Goal: Task Accomplishment & Management: Use online tool/utility

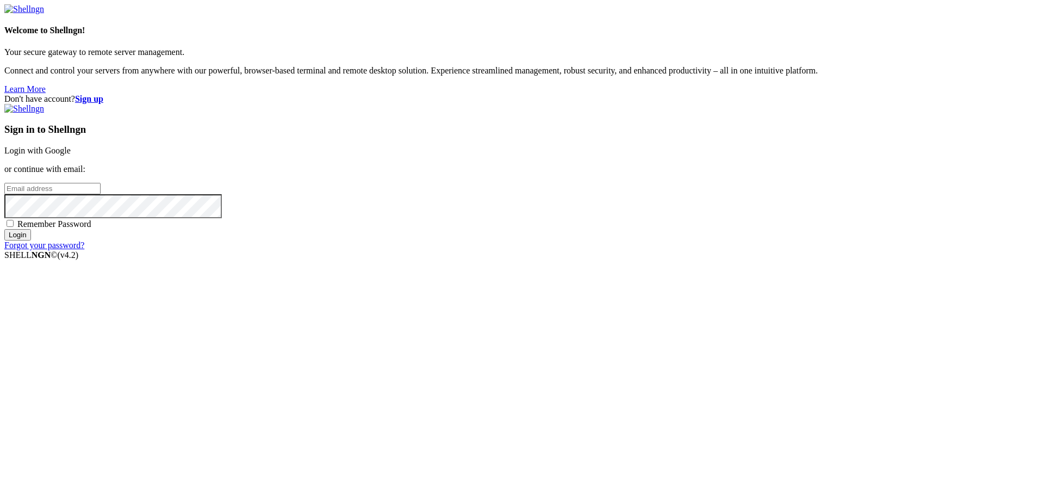
drag, startPoint x: 691, startPoint y: 183, endPoint x: 687, endPoint y: 200, distance: 17.3
click at [71, 155] on link "Login with Google" at bounding box center [37, 150] width 66 height 9
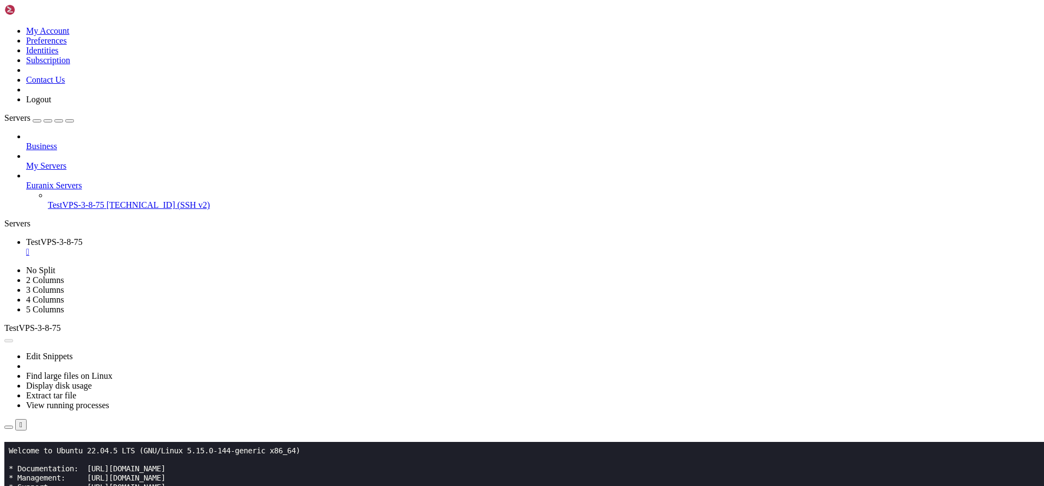
click at [48, 451] on button "Reconnect" at bounding box center [26, 456] width 44 height 11
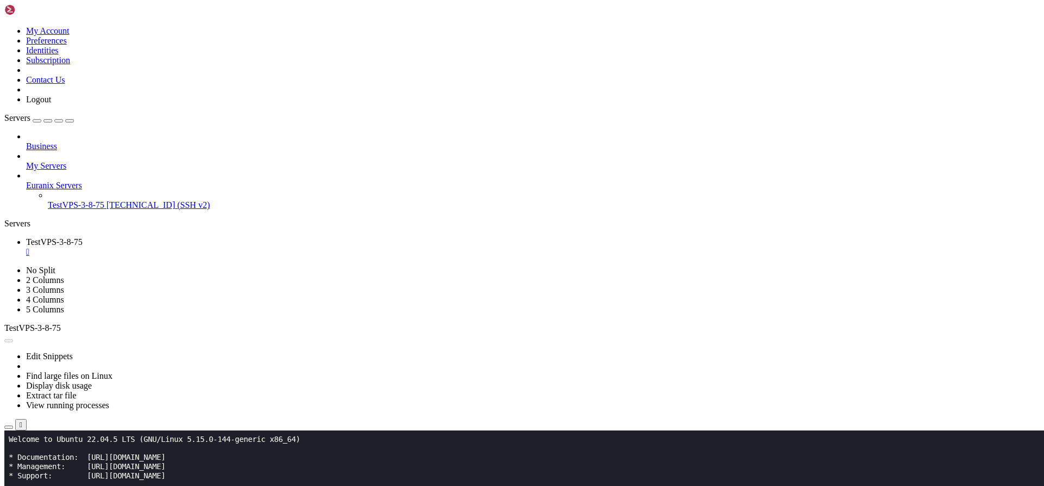
click at [57, 141] on span "Business" at bounding box center [41, 145] width 31 height 9
click at [131, 132] on div at bounding box center [533, 137] width 1014 height 10
click at [26, 141] on icon at bounding box center [26, 141] width 0 height 0
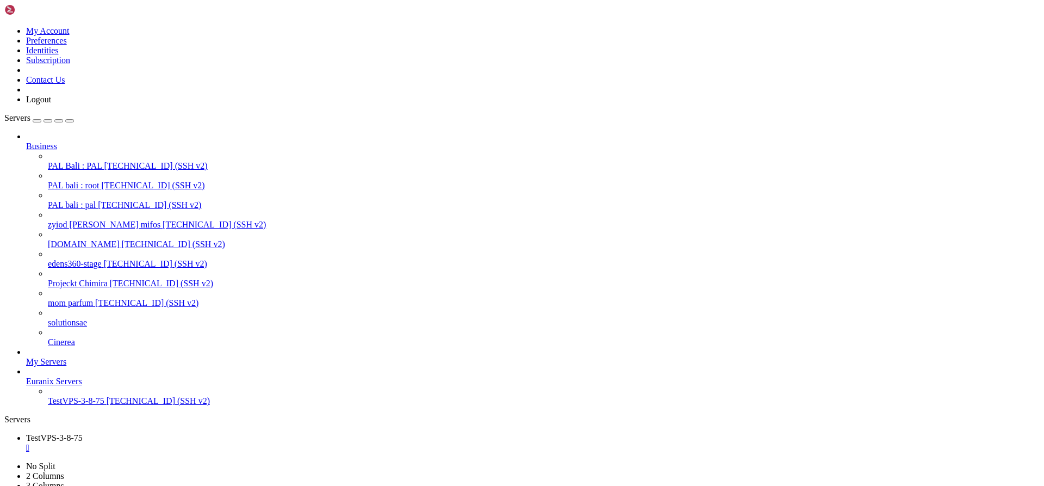
click at [102, 161] on span "PAL Bali : PAL" at bounding box center [75, 165] width 54 height 9
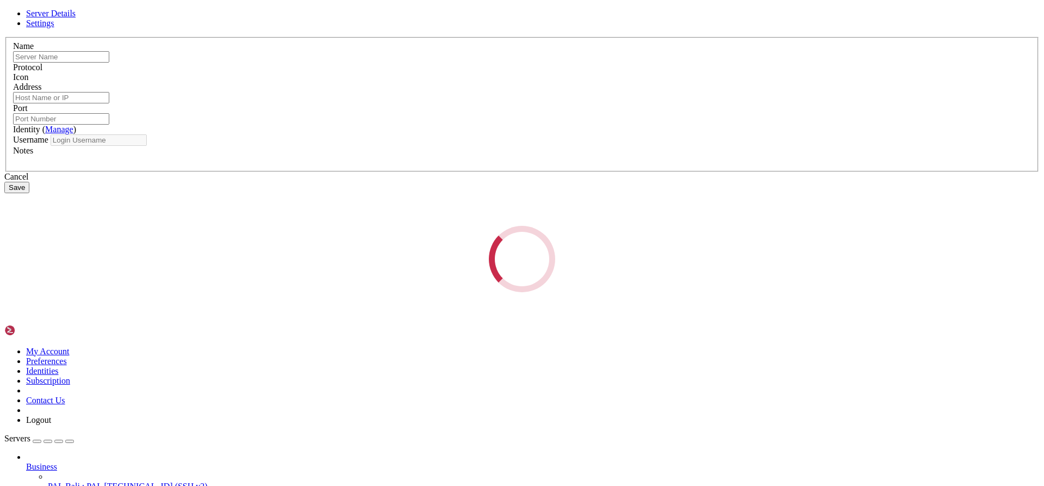
type input "PAL Bali : PAL"
type input "[TECHNICAL_ID]"
type input "55555"
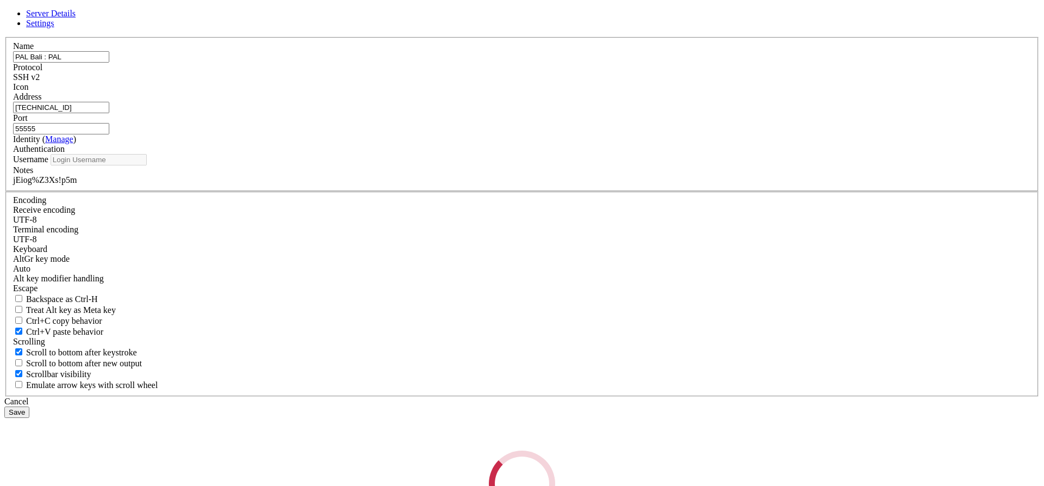
type input "pal"
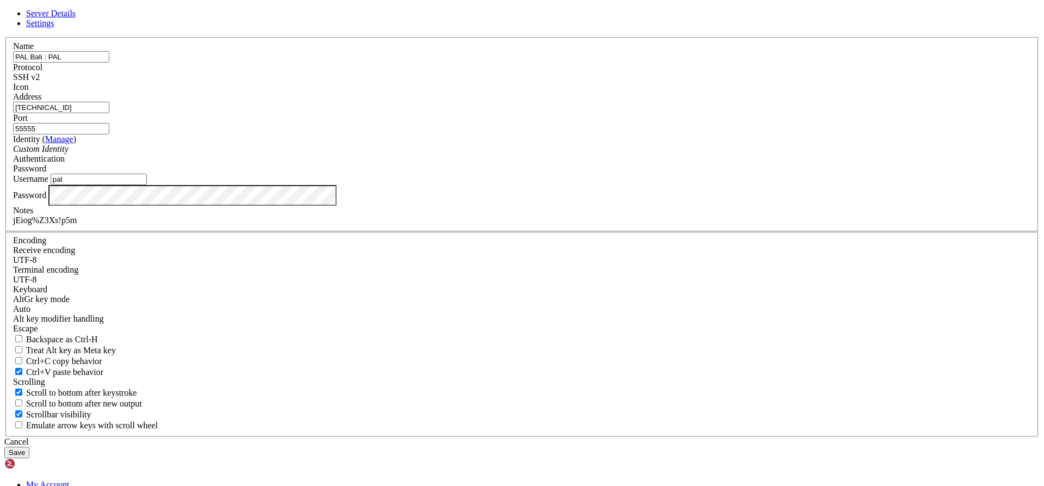
click at [429, 225] on div "jEiog%Z3Xs!p5m" at bounding box center [522, 220] width 1018 height 10
click at [594, 437] on div "Cancel" at bounding box center [522, 442] width 1036 height 10
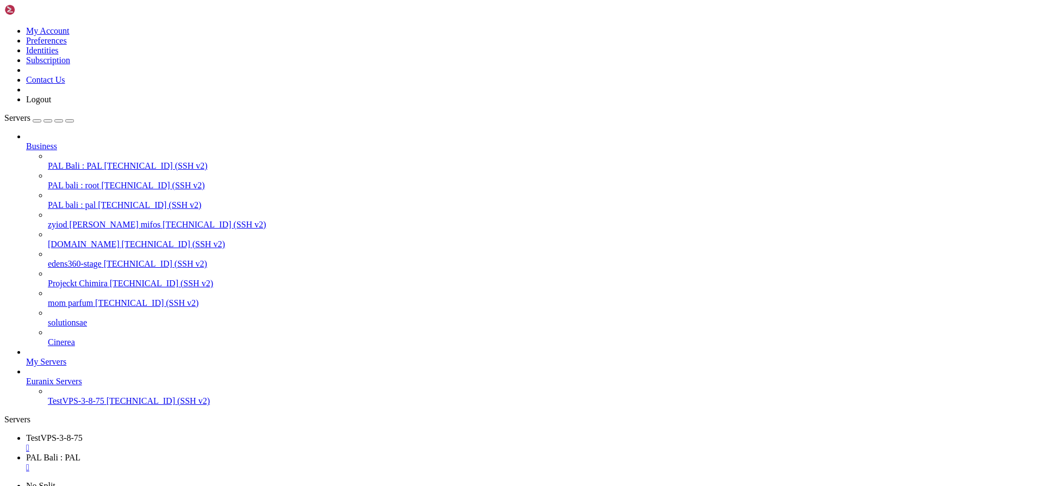
scroll to position [733, 0]
click at [110, 278] on span "[TECHNICAL_ID] (SSH v2)" at bounding box center [161, 282] width 103 height 9
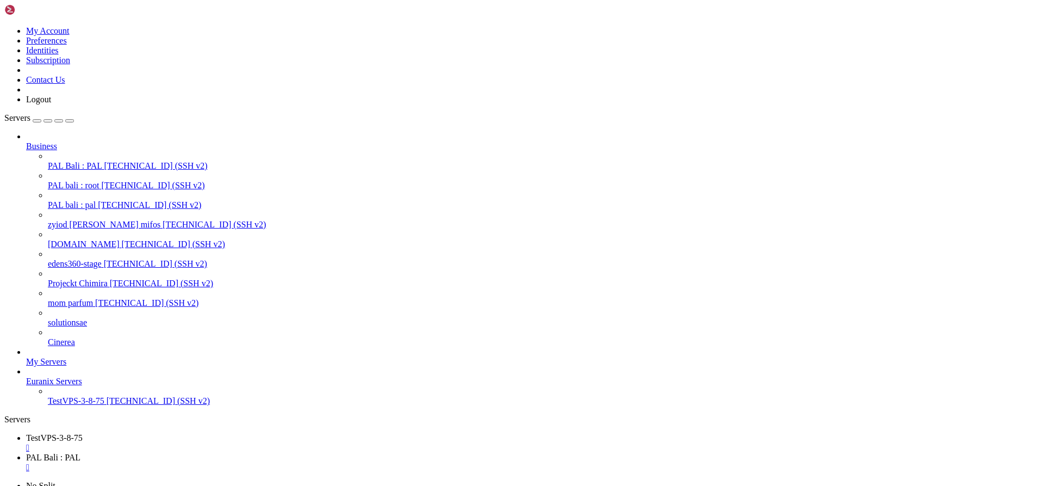
click at [110, 278] on span "[TECHNICAL_ID] (SSH v2)" at bounding box center [161, 282] width 103 height 9
click at [81, 453] on span "PAL Bali : PAL" at bounding box center [53, 457] width 54 height 9
click at [364, 472] on link "Projeckt Chimira " at bounding box center [533, 482] width 1014 height 20
click at [81, 453] on span "PAL Bali : PAL" at bounding box center [53, 457] width 54 height 9
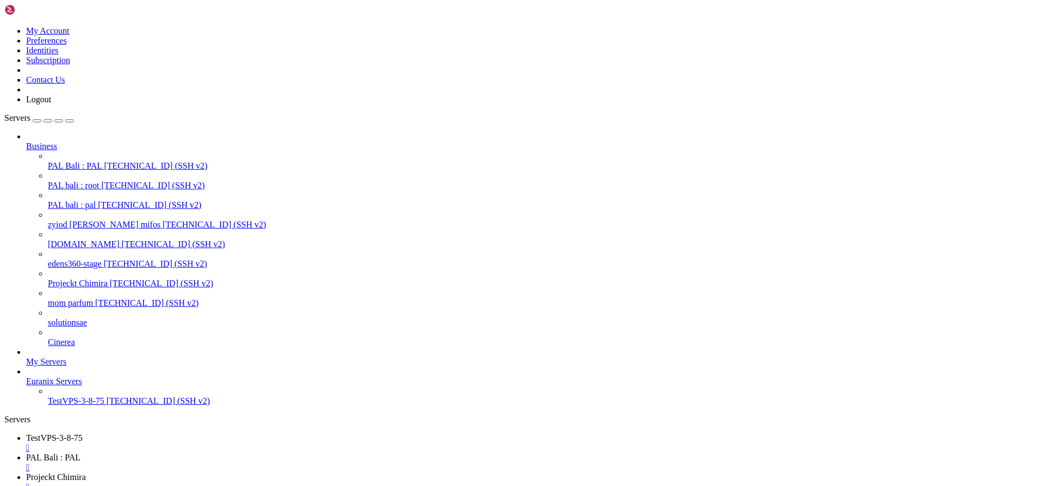
drag, startPoint x: 79, startPoint y: 1173, endPoint x: 9, endPoint y: 792, distance: 387.7
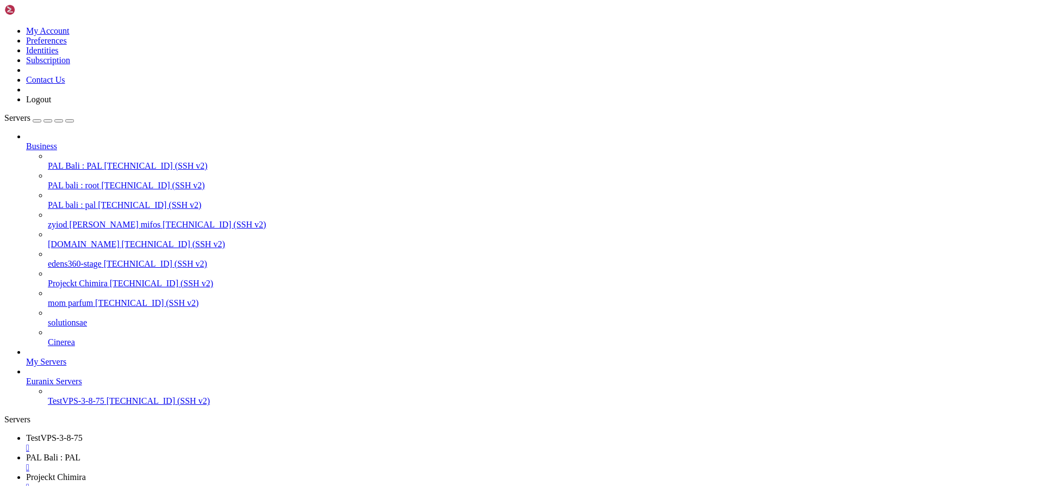
scroll to position [1393, 0]
drag, startPoint x: 211, startPoint y: 1172, endPoint x: 28, endPoint y: 1154, distance: 184.2
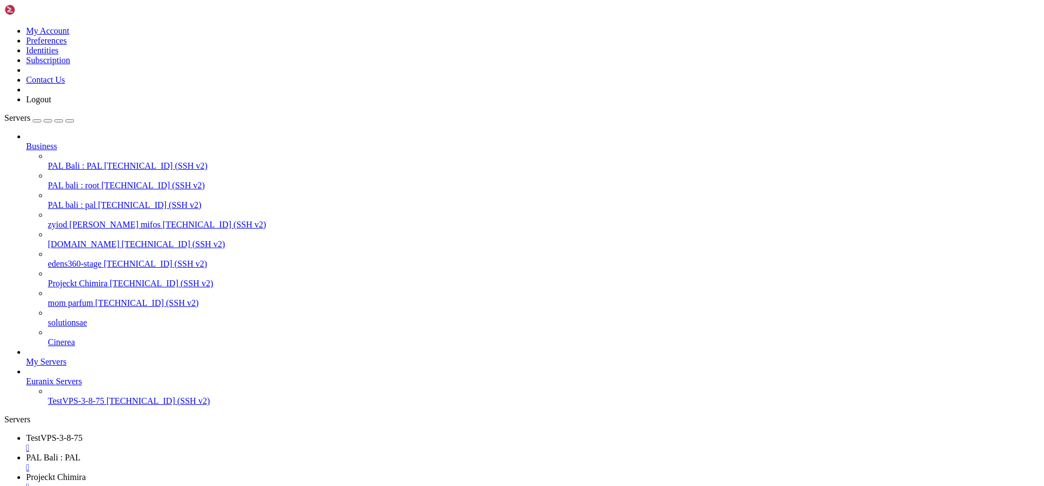
scroll to position [1502, 0]
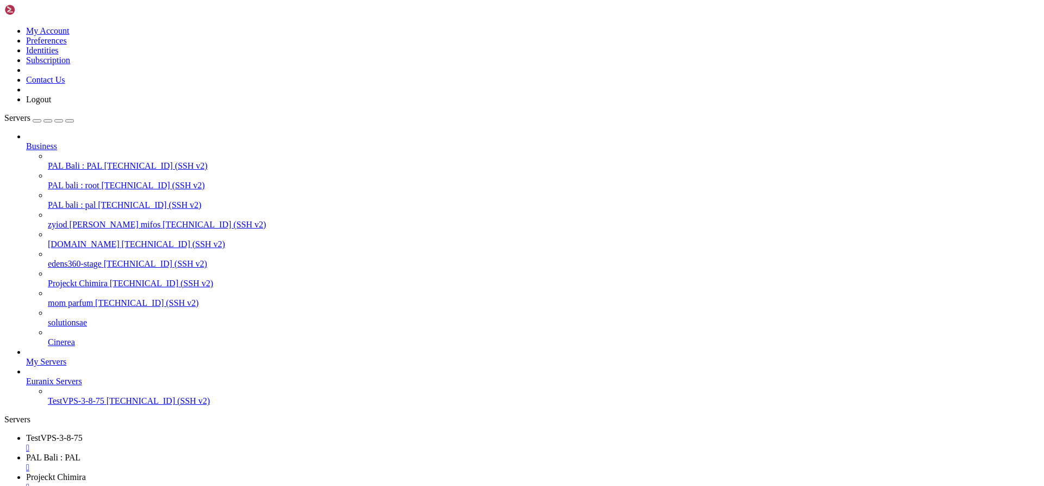
drag, startPoint x: 17, startPoint y: 1167, endPoint x: 10, endPoint y: 826, distance: 341.1
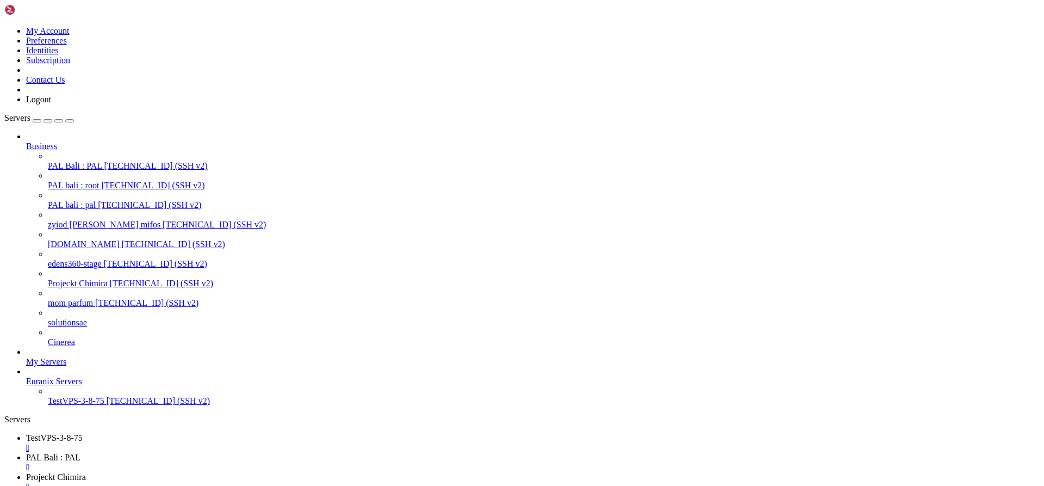
scroll to position [2524, 0]
